Goal: Task Accomplishment & Management: Use online tool/utility

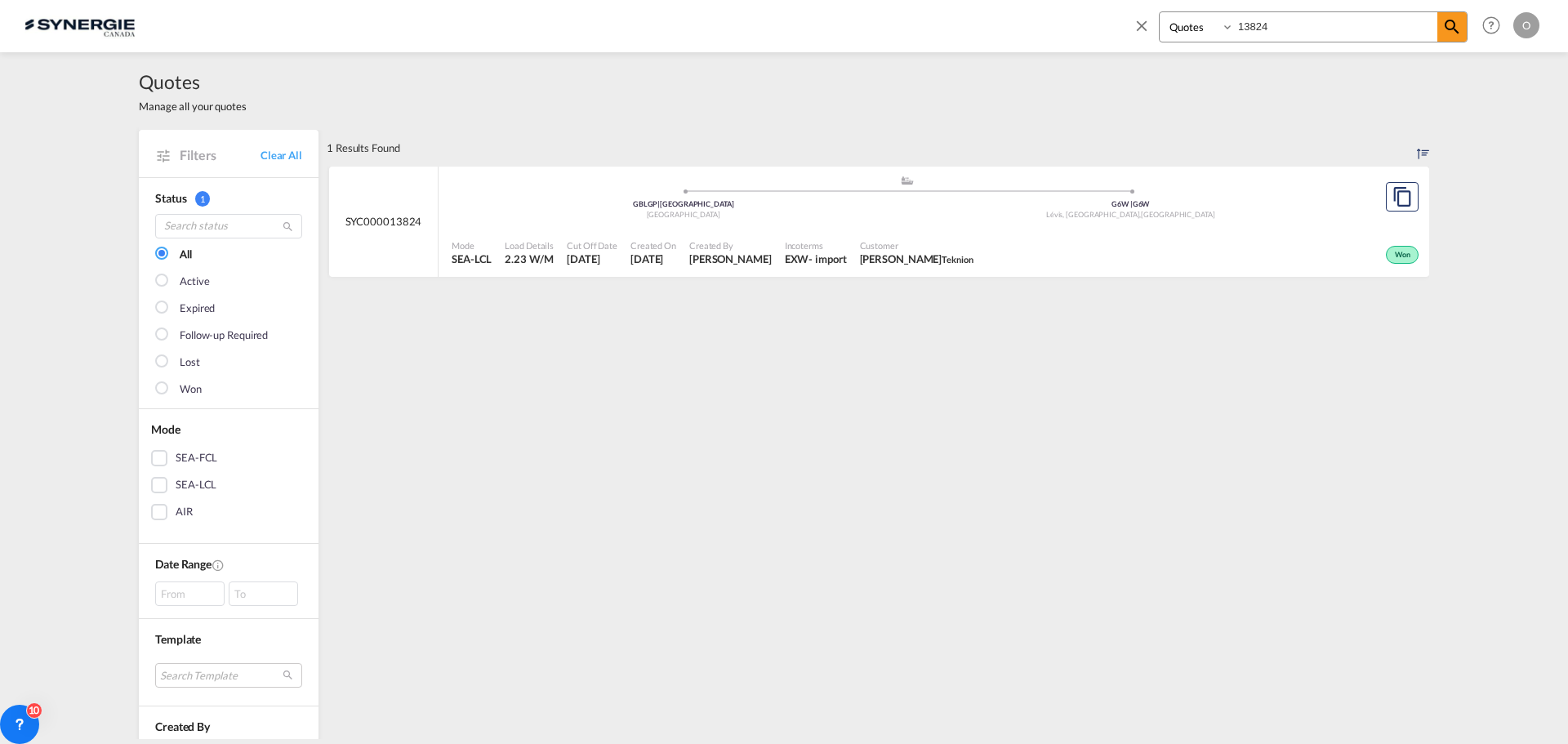
select select "Quotes"
click at [1114, 22] on div "Bookings Quotes Enquiries 13824 Help Resources Product Release O My Profile Log…" at bounding box center [784, 25] width 1519 height 51
type input "14250"
click at [736, 263] on span "[PERSON_NAME]" at bounding box center [731, 259] width 82 height 15
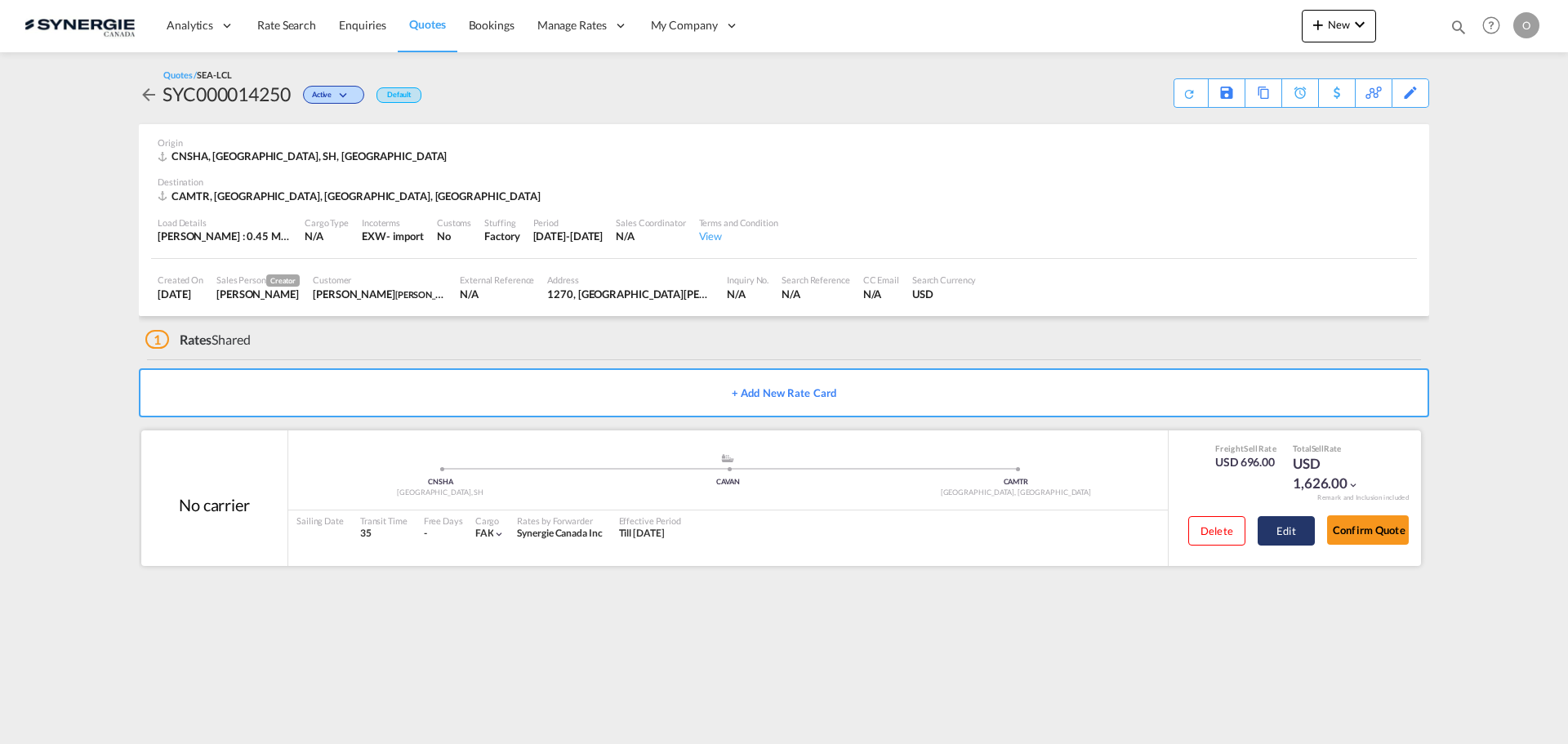
click at [1297, 529] on button "Edit" at bounding box center [1286, 531] width 58 height 30
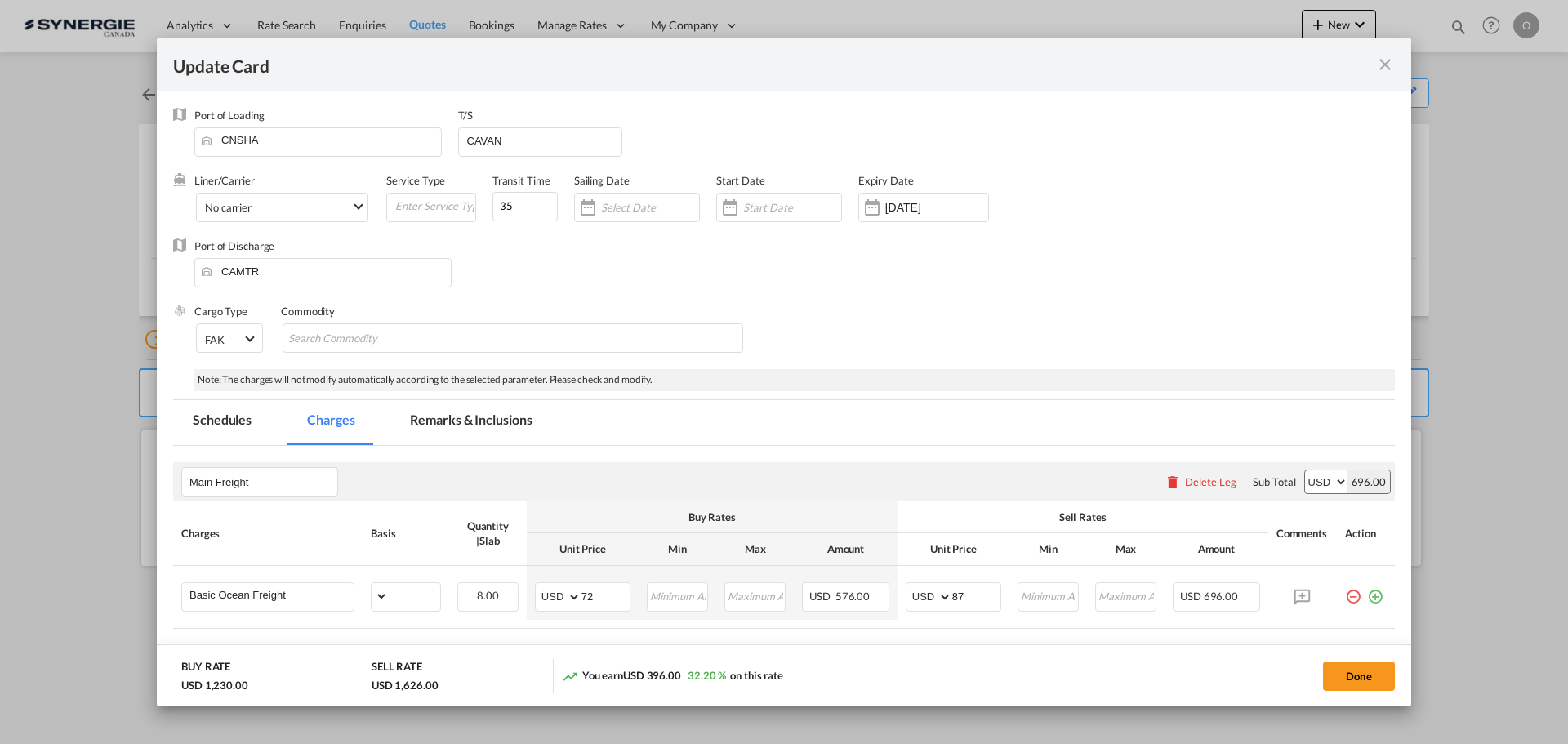
select select "per_w/m"
select select "flat"
select select "per_hbl"
select select "flat"
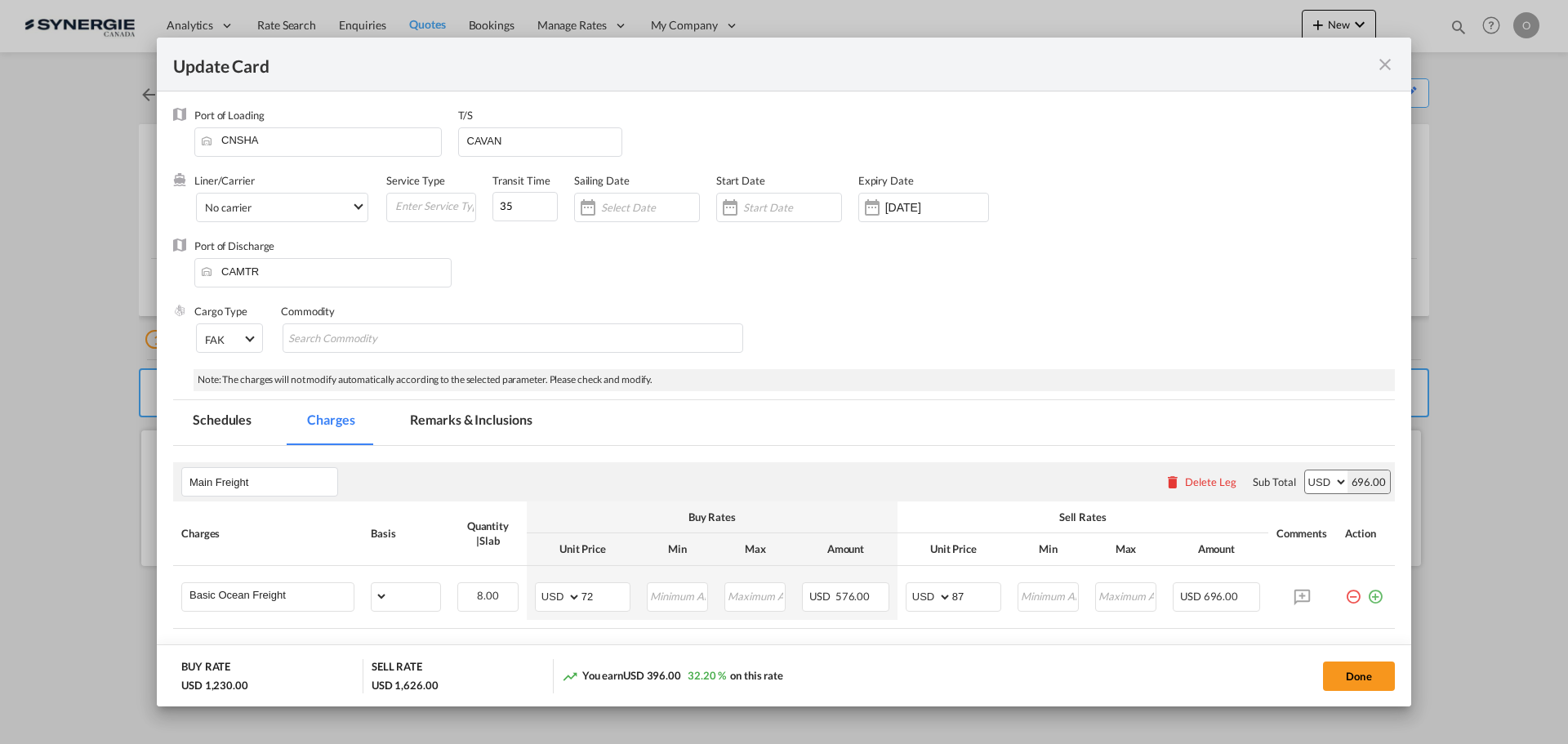
select select "per_bl"
select select "per_shipment"
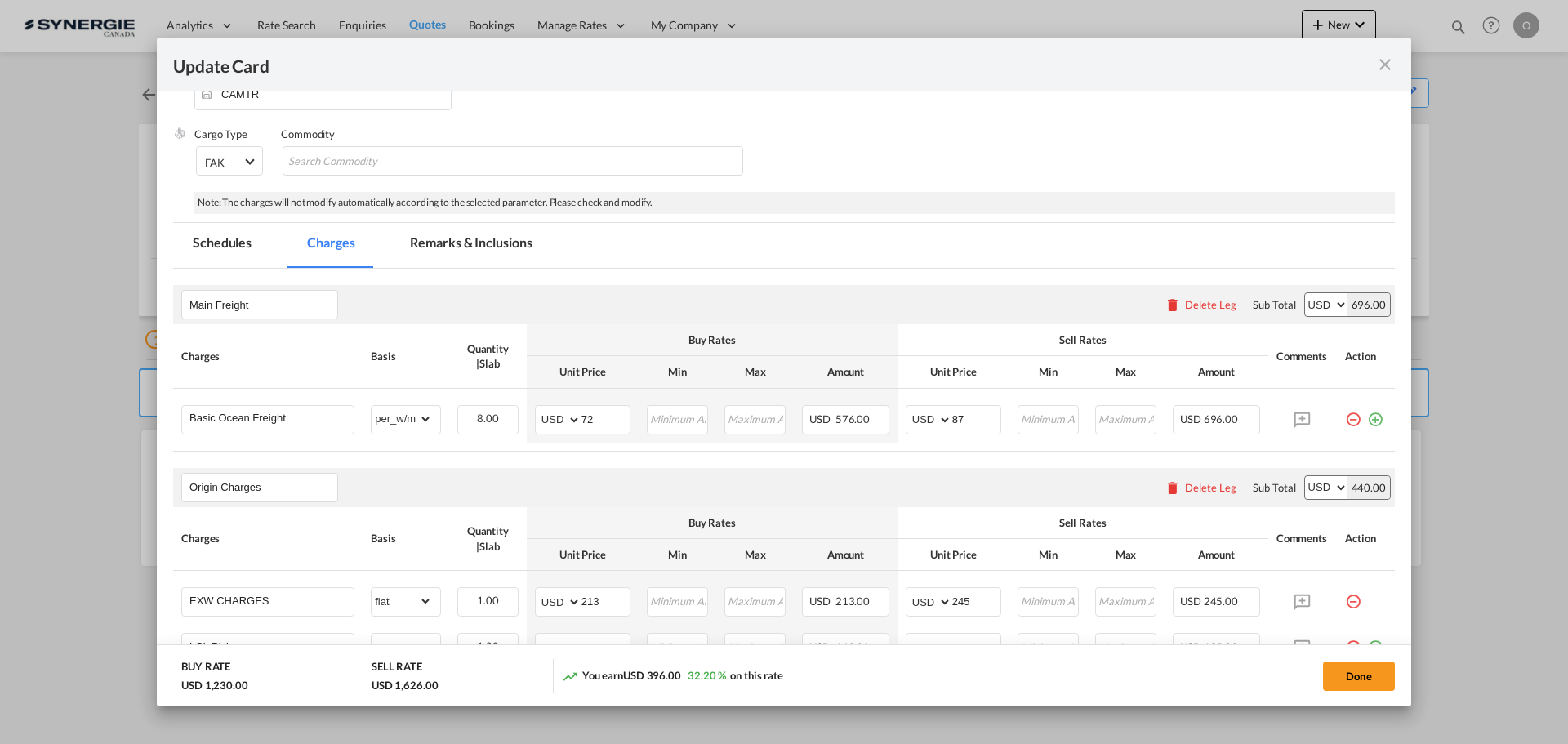
scroll to position [170, 0]
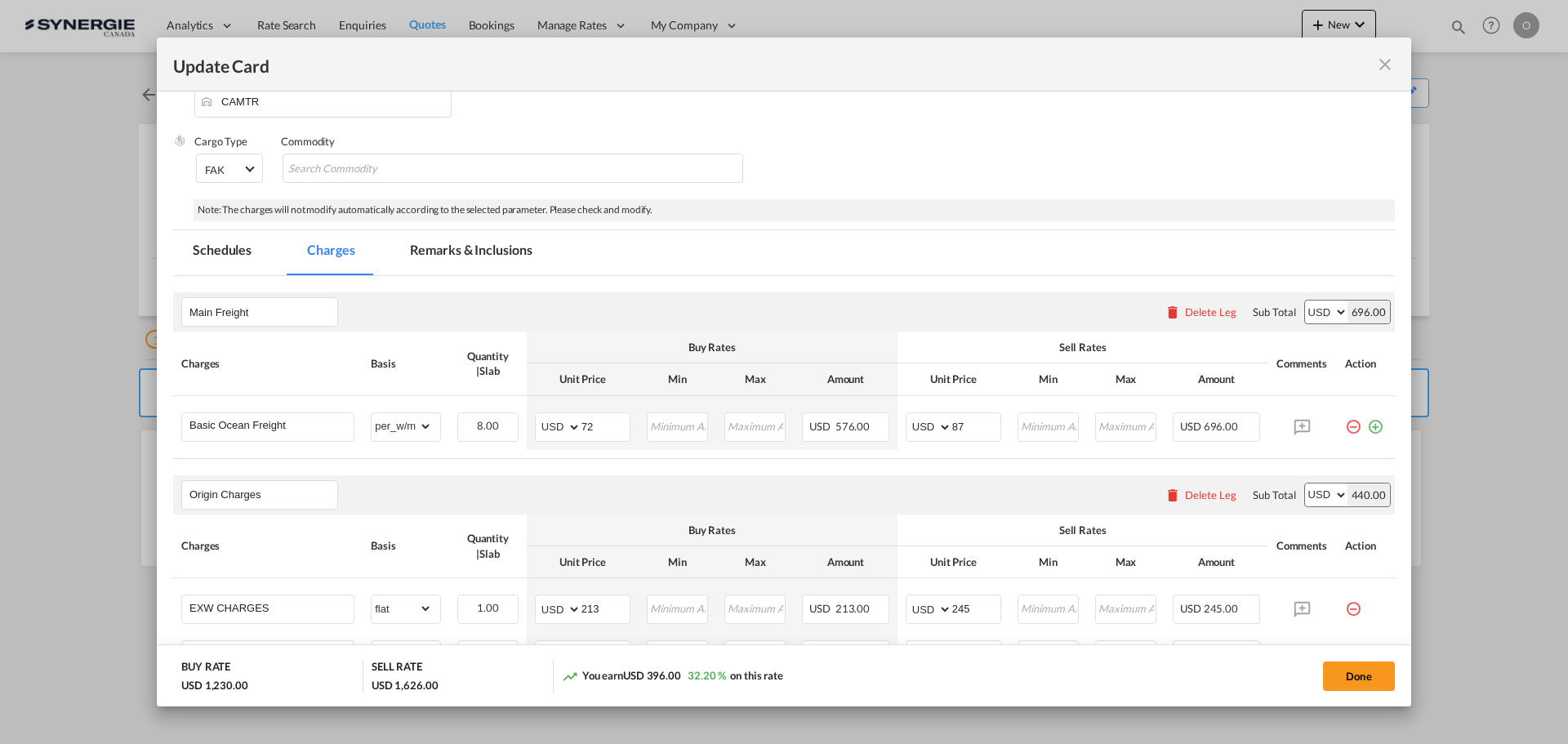
click at [470, 250] on md-tab-item "Remarks & Inclusions" at bounding box center [471, 252] width 161 height 45
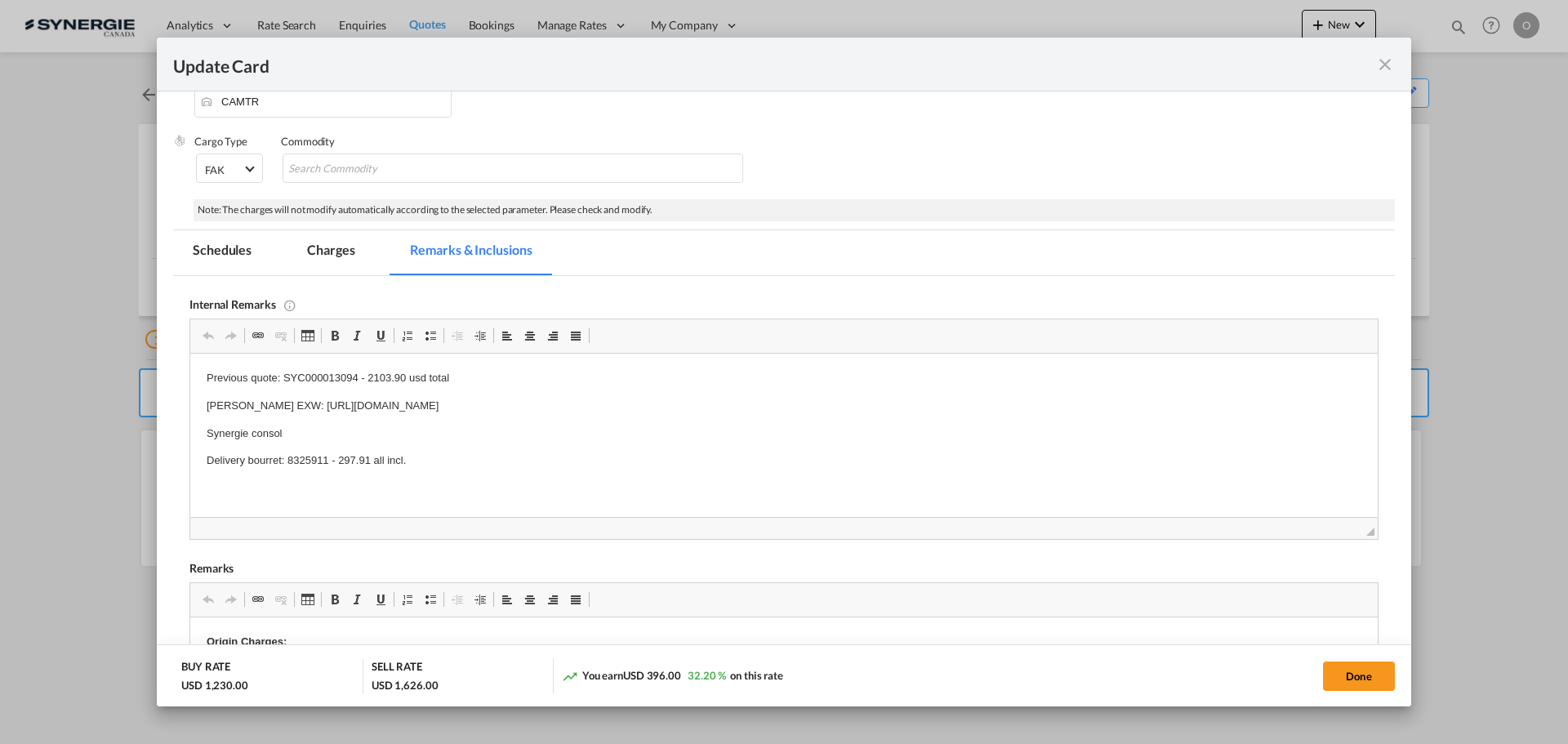
scroll to position [0, 0]
